Goal: Communication & Community: Answer question/provide support

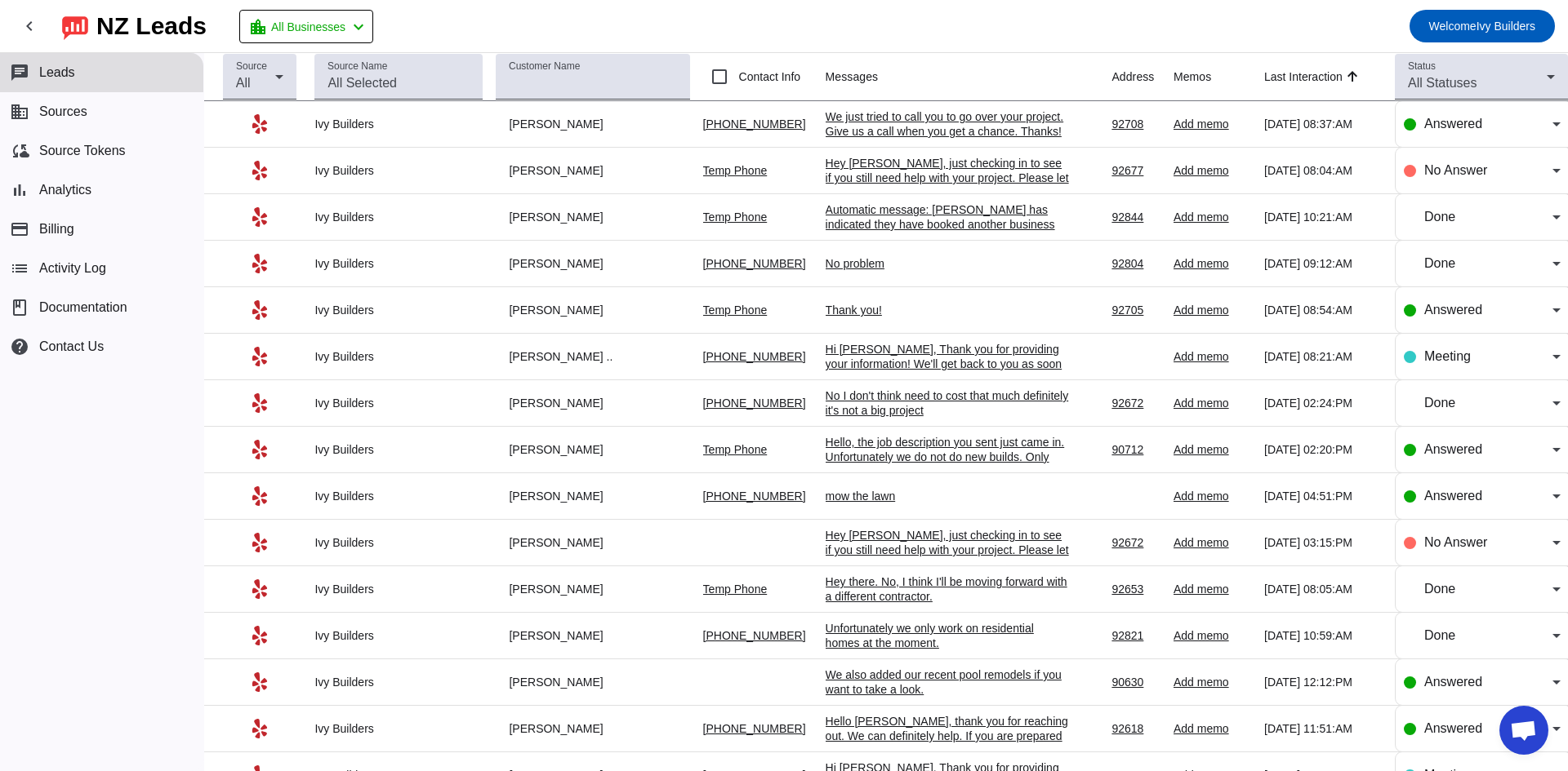
click at [862, 302] on td "Thank you! [DATE] 08:54:AM" at bounding box center [969, 311] width 287 height 47
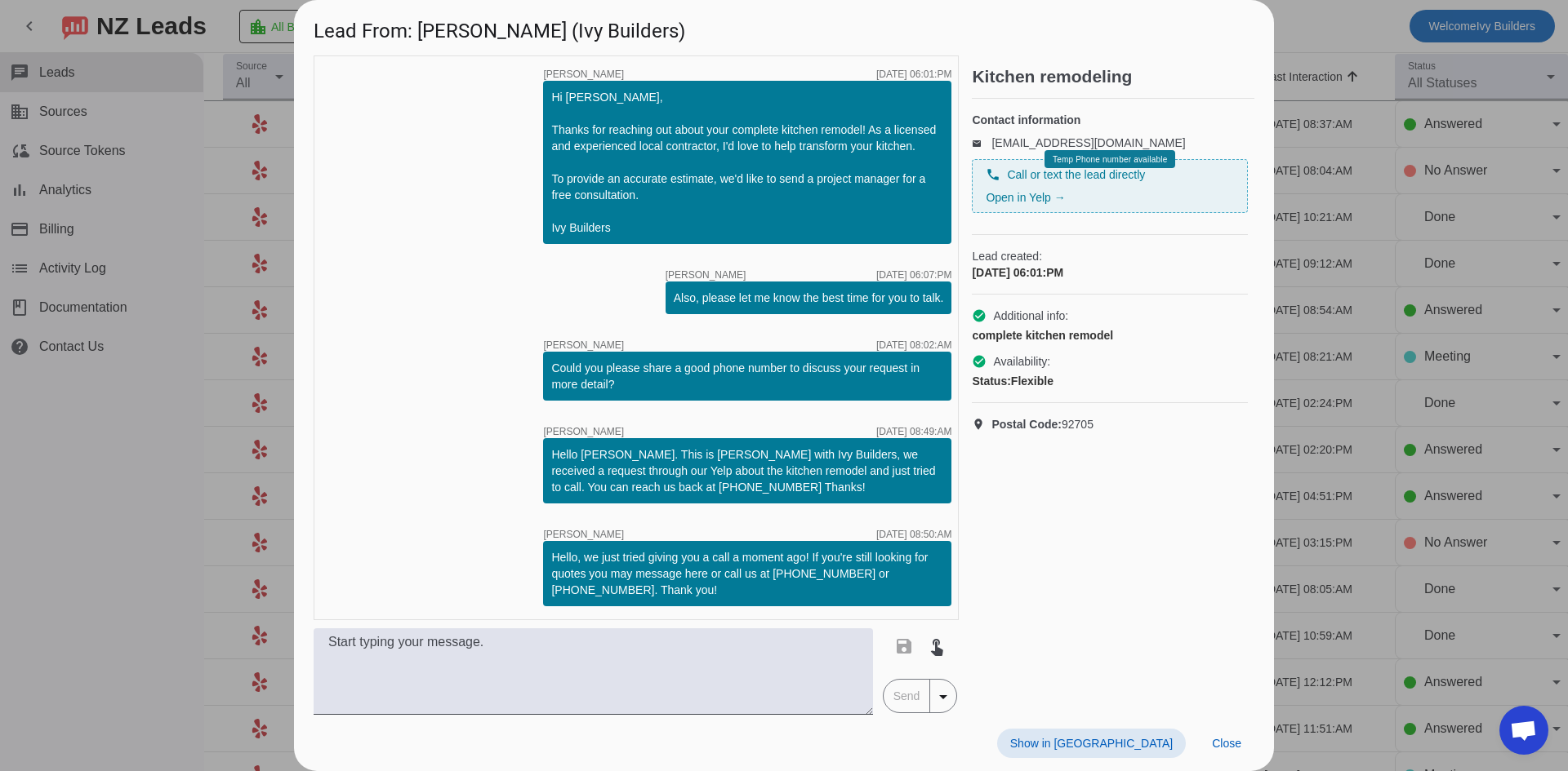
scroll to position [227, 0]
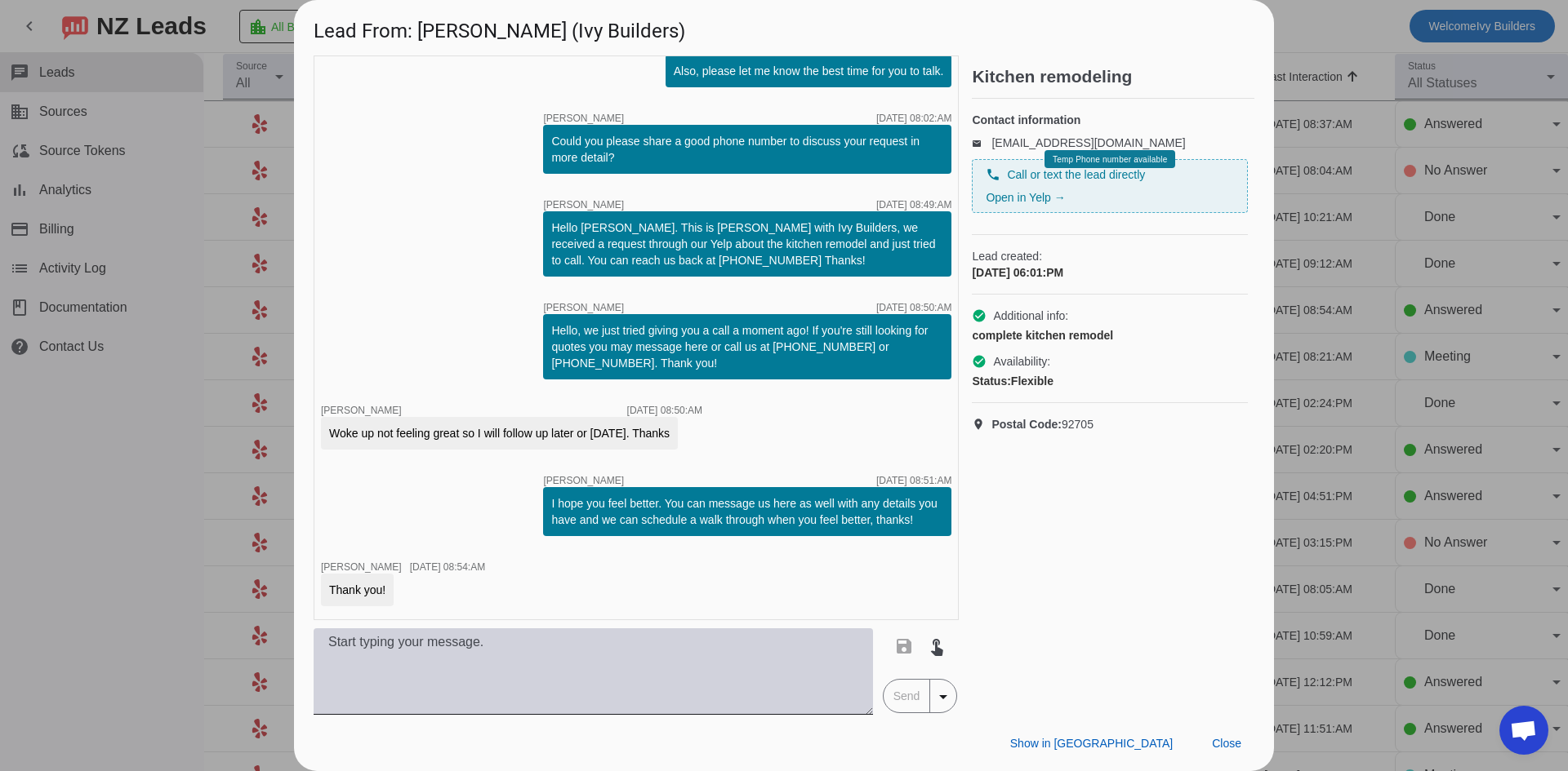
click at [438, 665] on textarea at bounding box center [593, 672] width 560 height 86
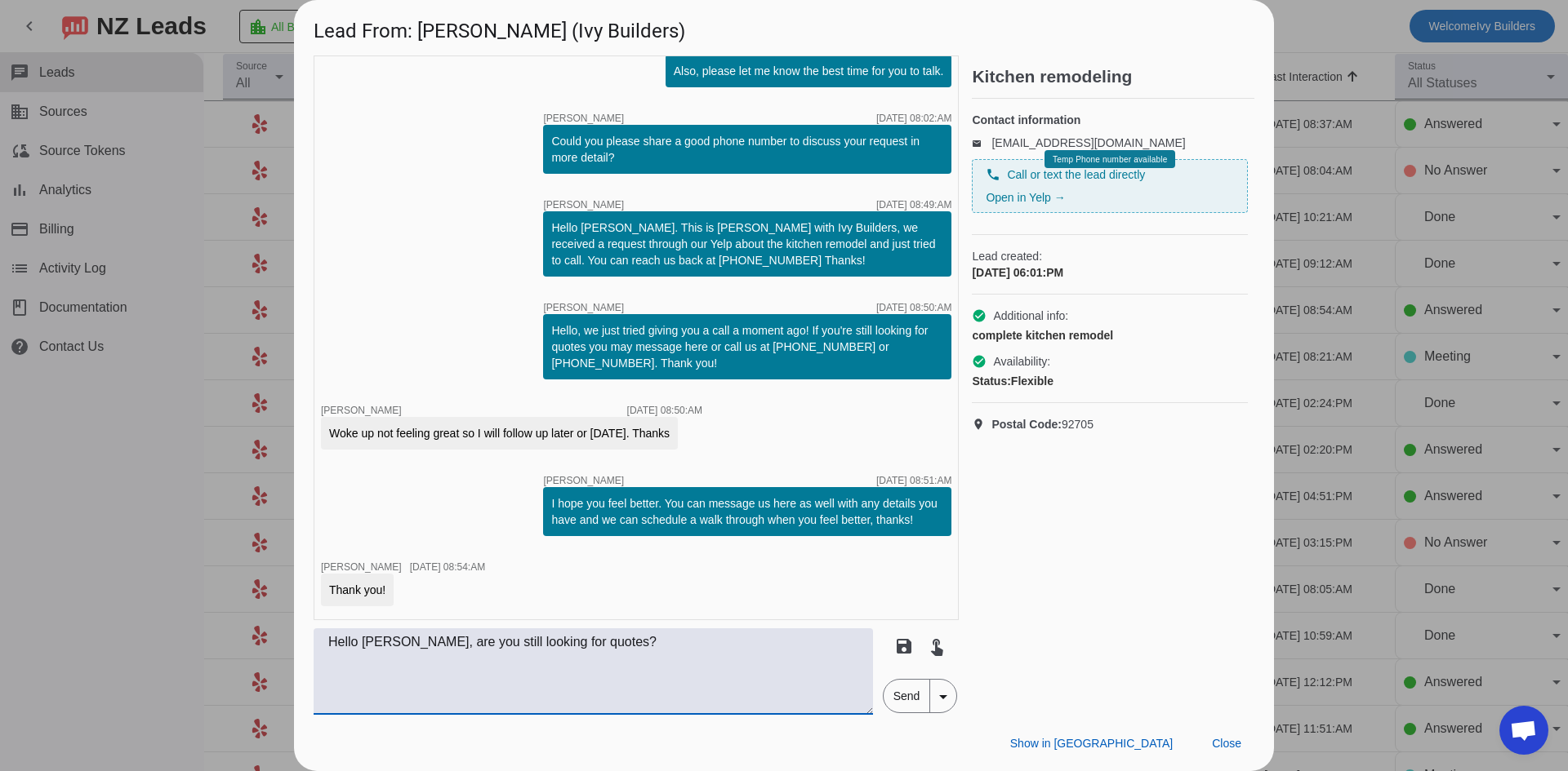
type textarea "Hello [PERSON_NAME], are you still looking for quotes?"
click at [896, 704] on span "Send" at bounding box center [907, 696] width 47 height 33
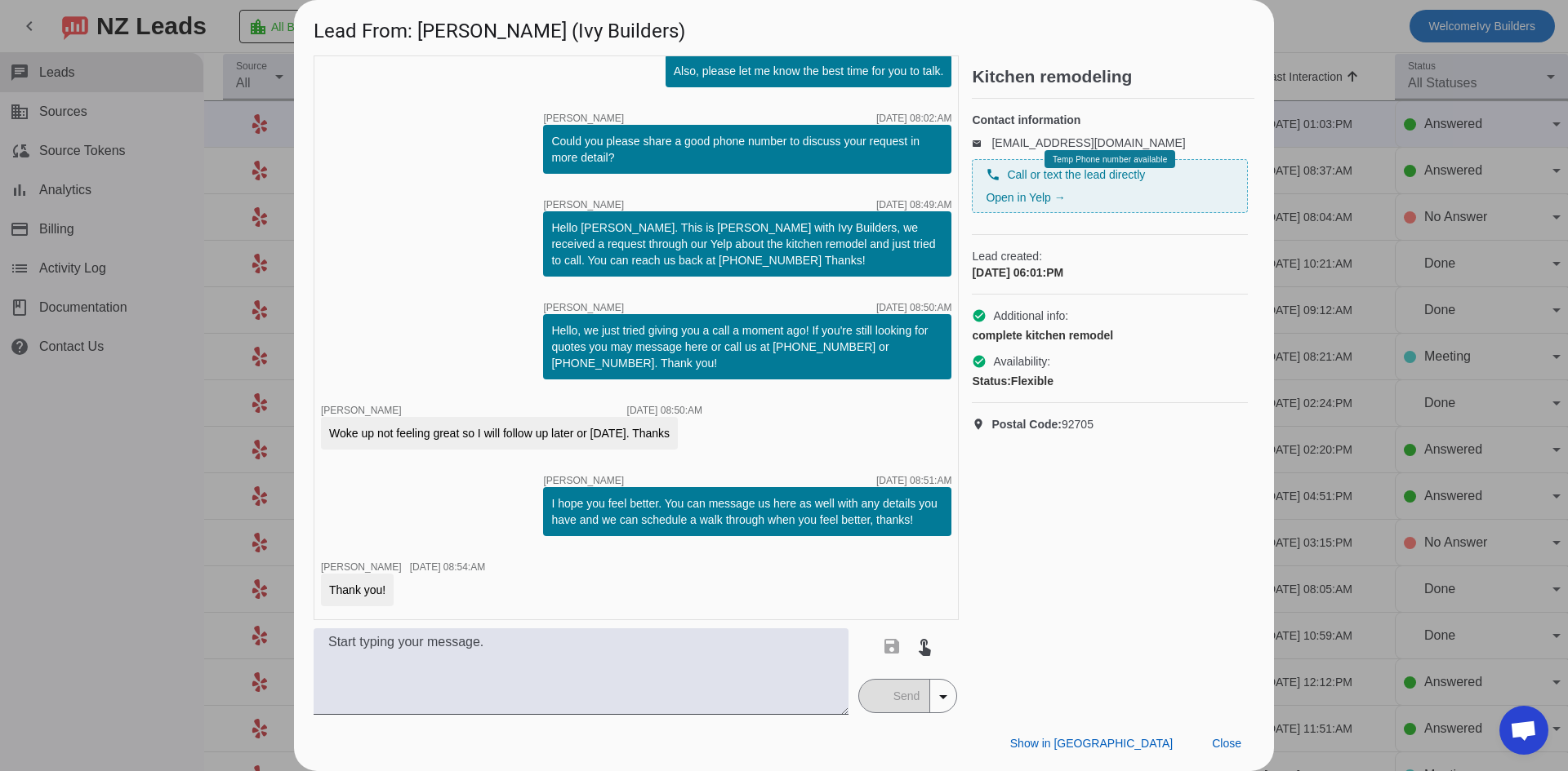
scroll to position [297, 0]
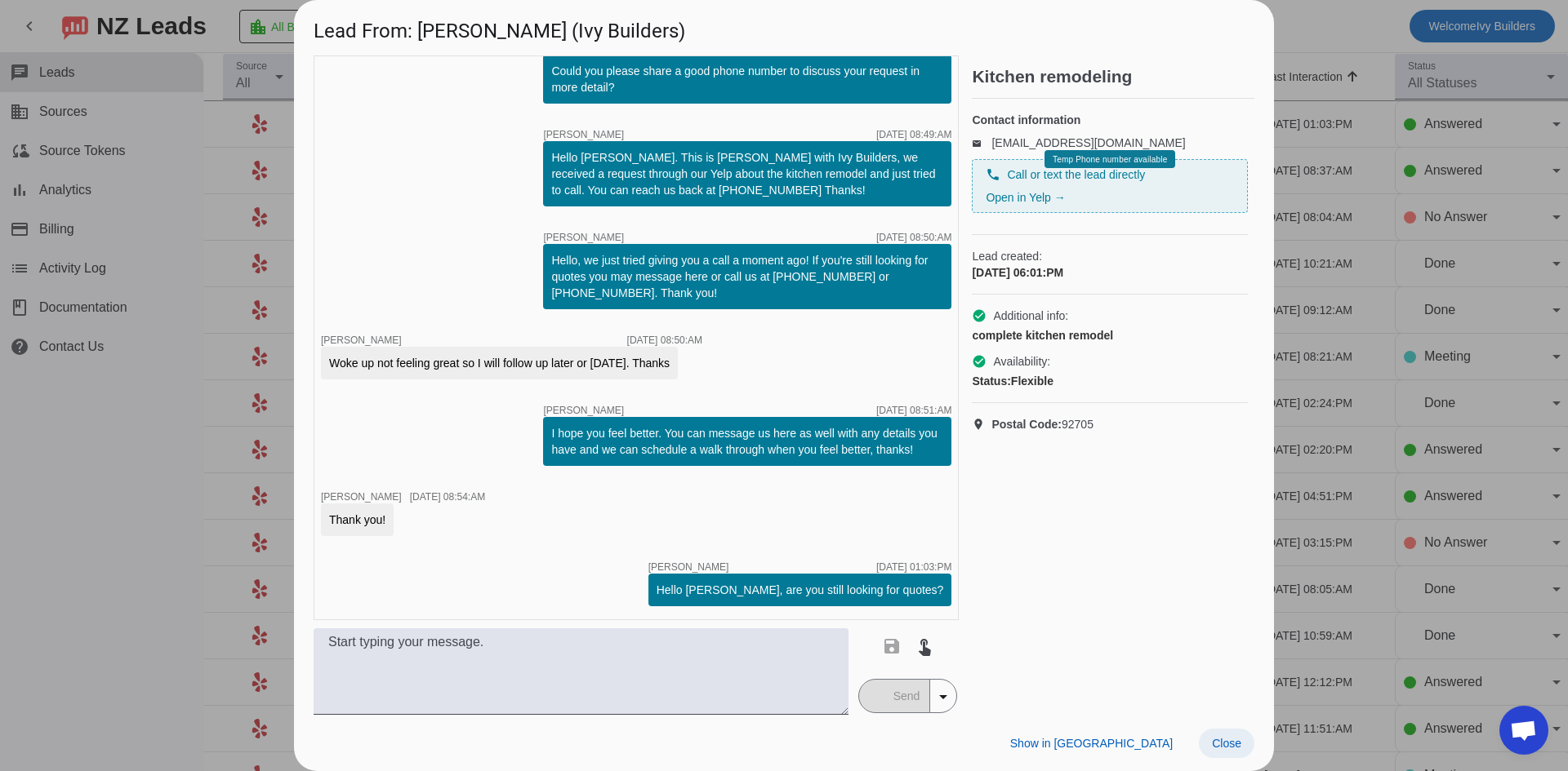
click at [1239, 737] on span "Close" at bounding box center [1226, 744] width 29 height 13
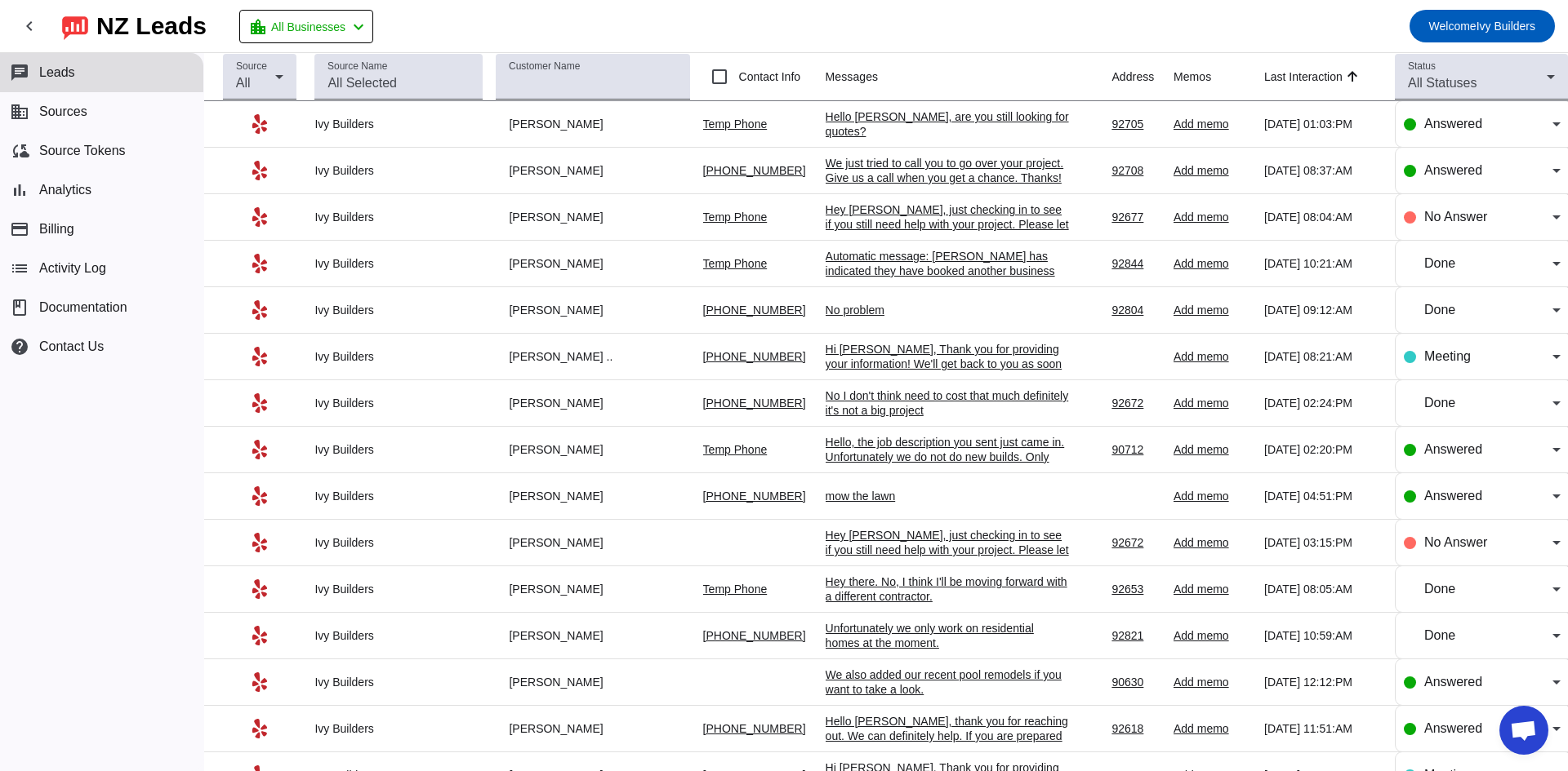
click at [895, 120] on div "Hello [PERSON_NAME], are you still looking for quotes?" at bounding box center [948, 124] width 245 height 29
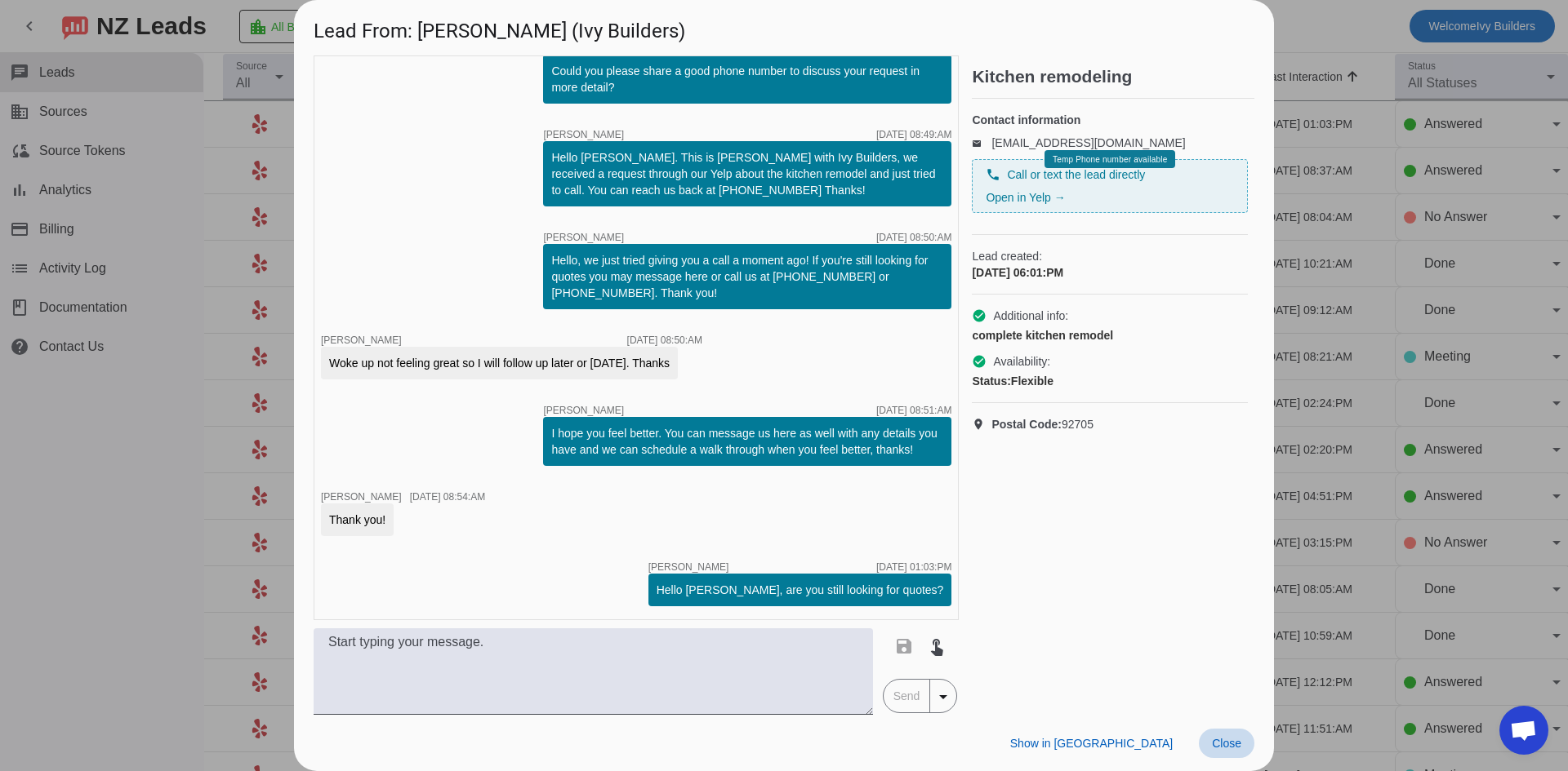
click at [1234, 746] on span "Close" at bounding box center [1226, 744] width 29 height 13
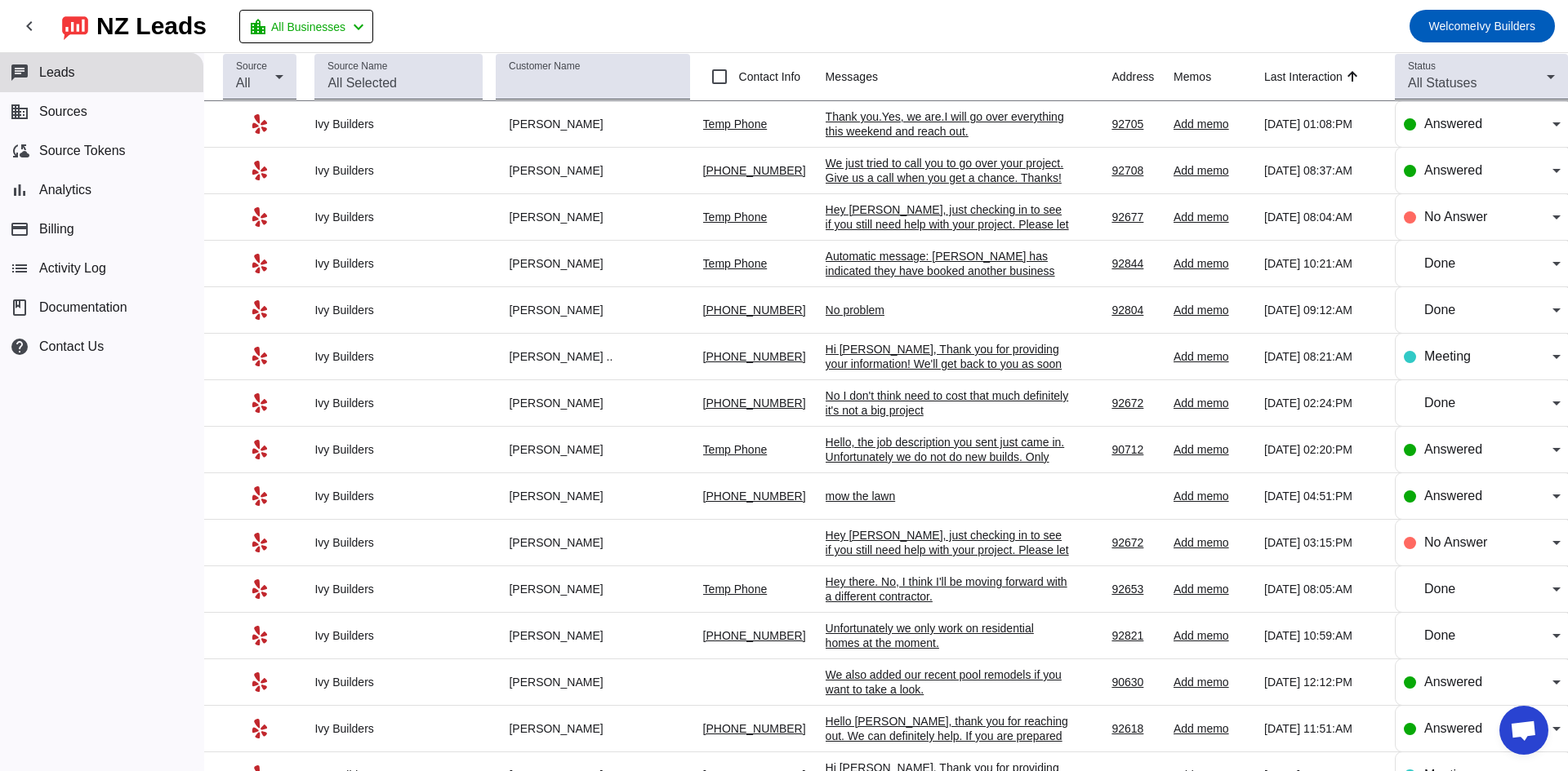
click at [165, 512] on div "chat Leads business Sources cloud_sync Source Tokens bar_chart Analytics paymen…" at bounding box center [101, 412] width 203 height 719
